Goal: Task Accomplishment & Management: Use online tool/utility

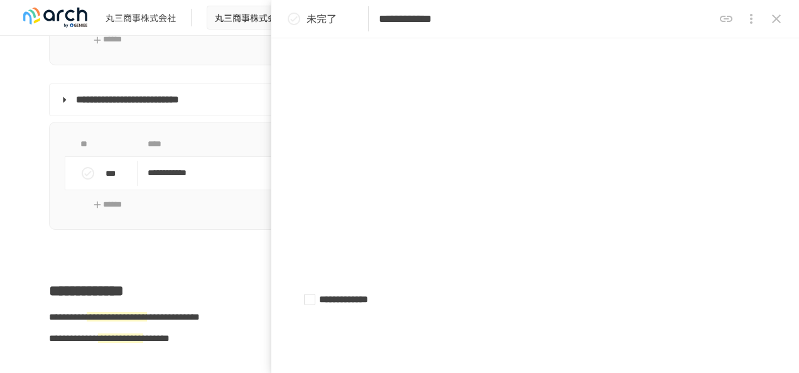
scroll to position [879, 0]
click at [779, 16] on icon "close drawer" at bounding box center [776, 18] width 9 height 9
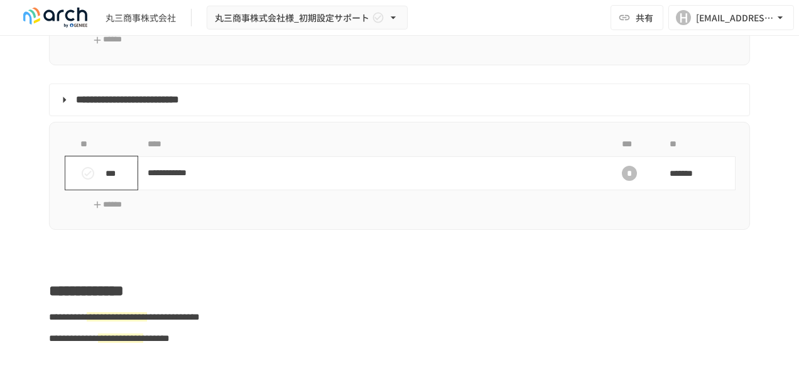
click at [90, 181] on icon "status" at bounding box center [87, 173] width 15 height 15
click at [629, 181] on div "*" at bounding box center [629, 173] width 15 height 15
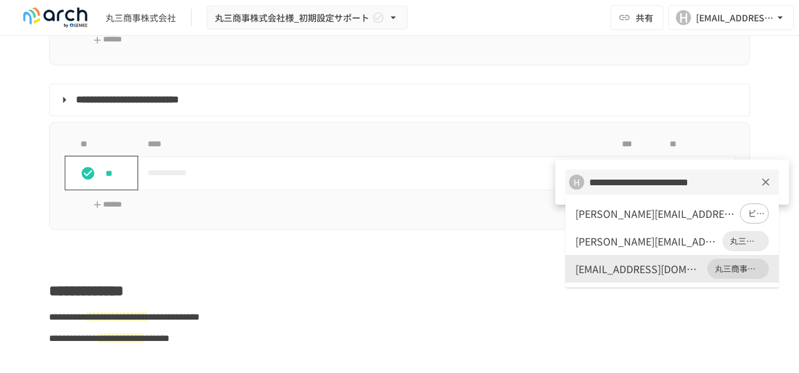
click at [624, 179] on input "**********" at bounding box center [661, 182] width 154 height 18
click at [624, 275] on div "[EMAIL_ADDRESS][DOMAIN_NAME]" at bounding box center [638, 268] width 127 height 15
click at [612, 269] on div "[EMAIL_ADDRESS][DOMAIN_NAME]" at bounding box center [638, 268] width 127 height 15
click at [494, 261] on div at bounding box center [399, 186] width 799 height 373
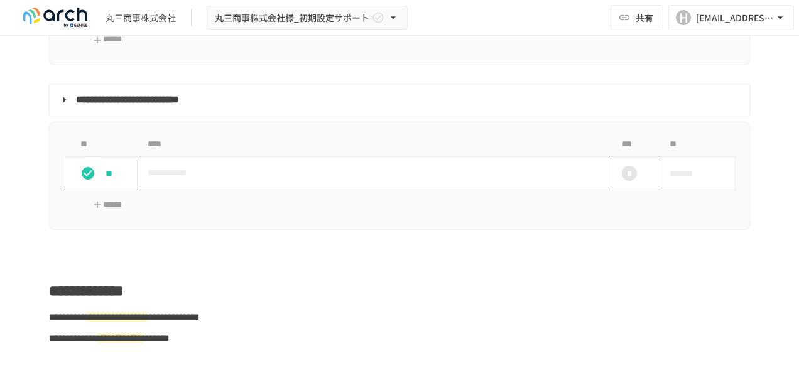
click at [623, 181] on div "*" at bounding box center [629, 173] width 15 height 15
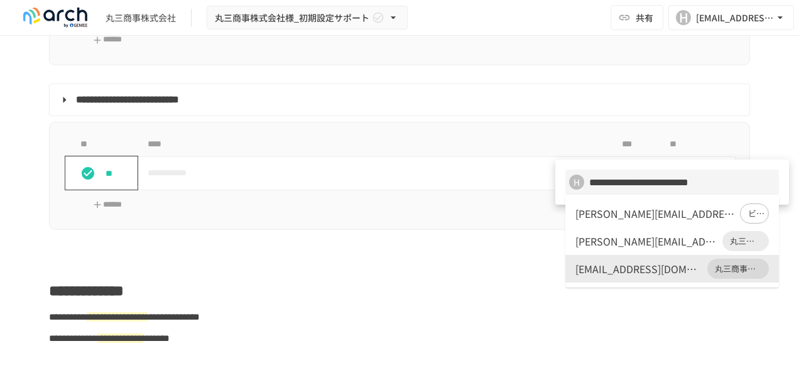
click at [734, 265] on span "丸三商事株式会社" at bounding box center [738, 269] width 62 height 13
click at [525, 269] on div at bounding box center [399, 186] width 799 height 373
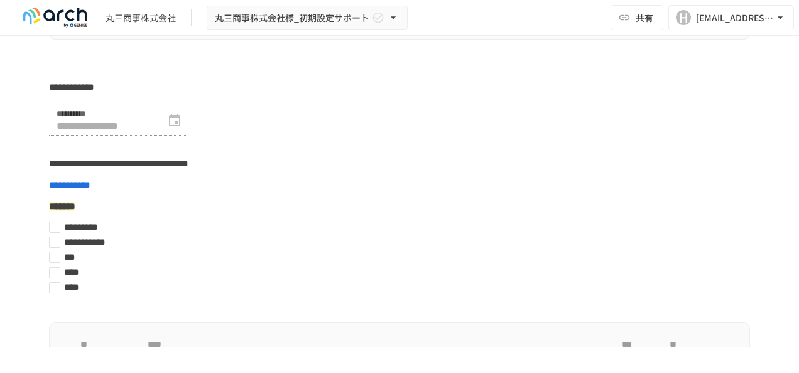
scroll to position [4146, 0]
